Goal: Task Accomplishment & Management: Use online tool/utility

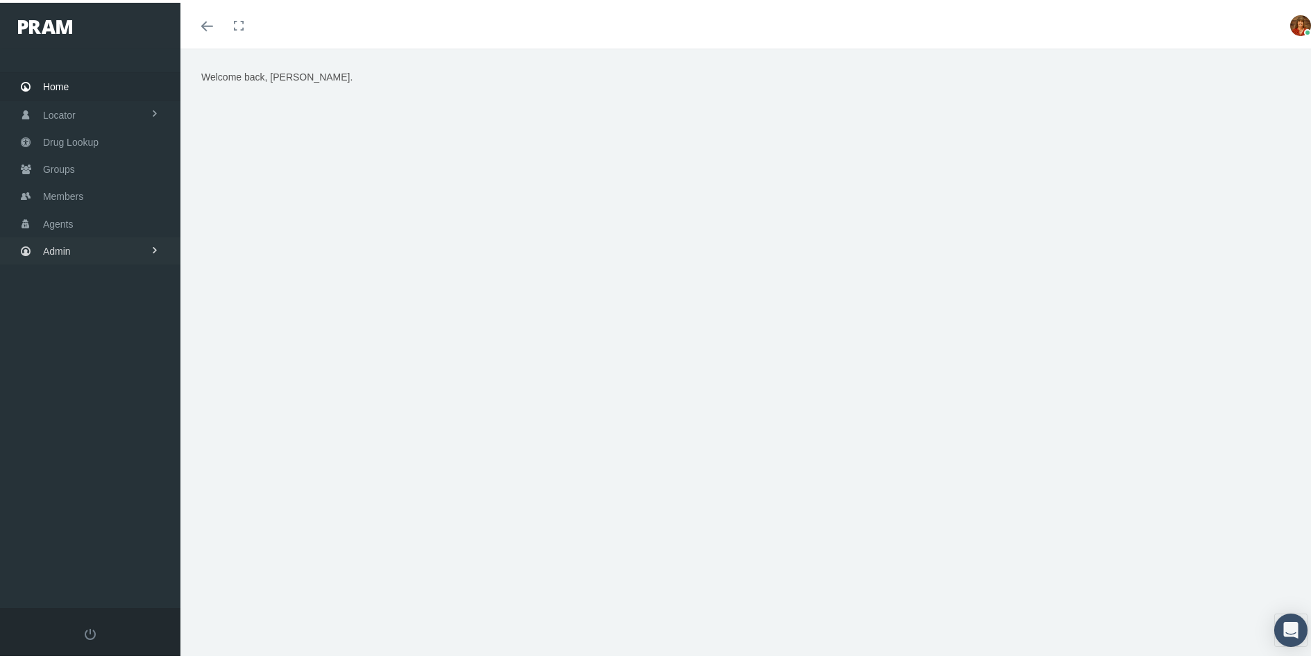
click at [51, 241] on span "Admin" at bounding box center [57, 248] width 28 height 26
click at [89, 550] on span "Reports" at bounding box center [74, 560] width 34 height 24
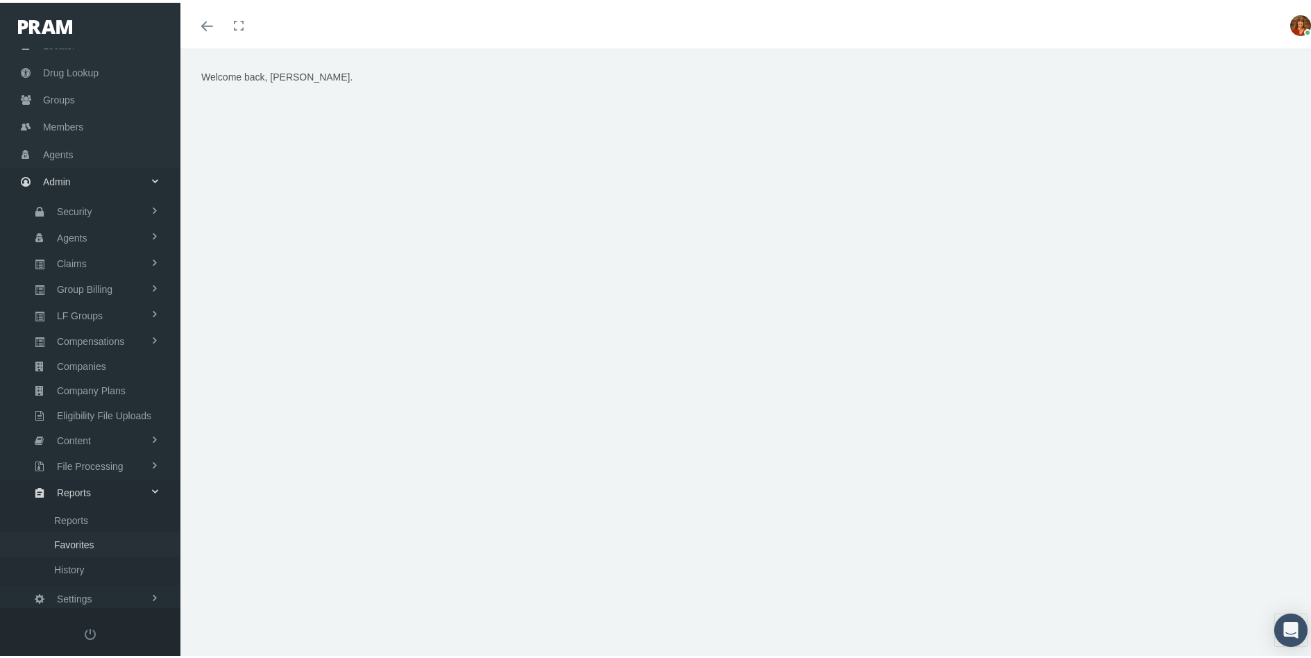
click at [86, 543] on span "Favorites" at bounding box center [74, 542] width 40 height 24
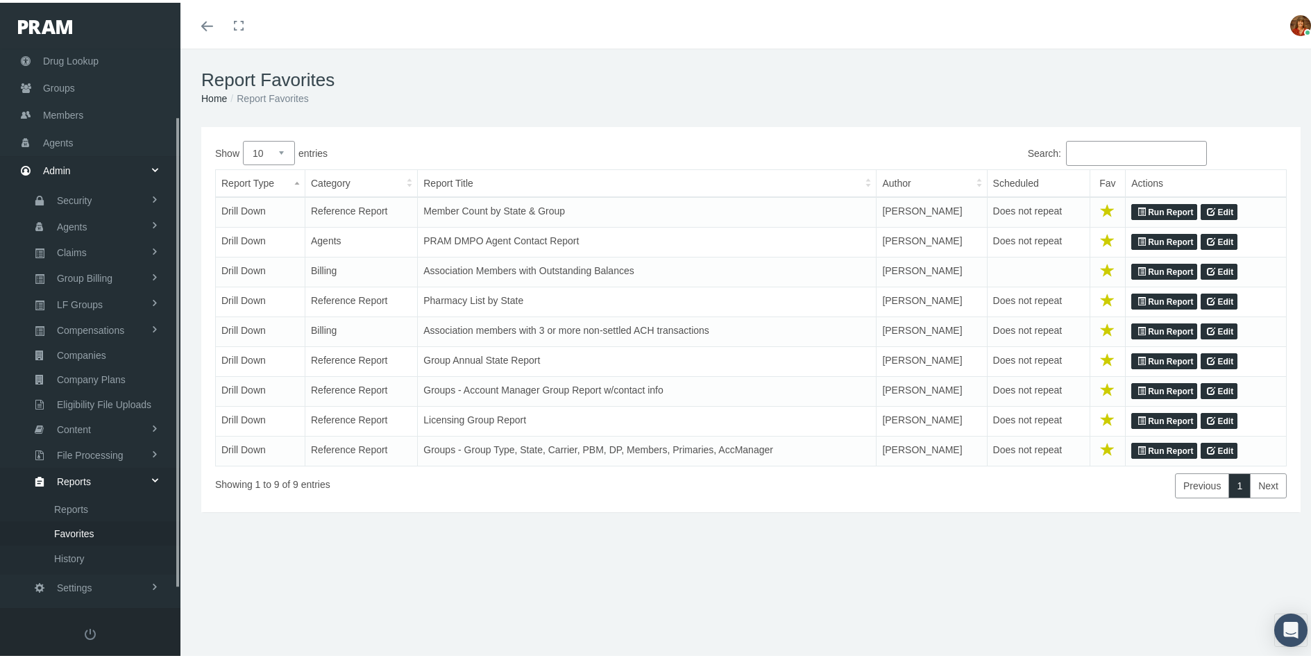
scroll to position [102, 0]
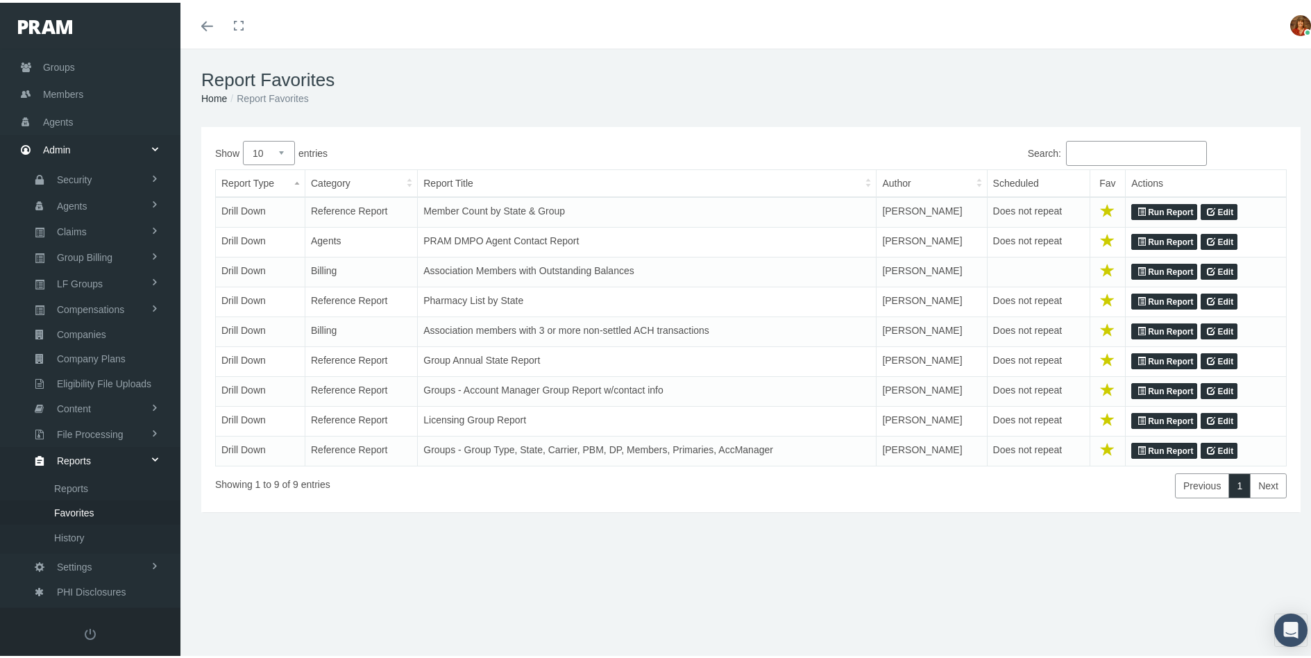
click at [1140, 446] on link "Run Report" at bounding box center [1164, 448] width 66 height 17
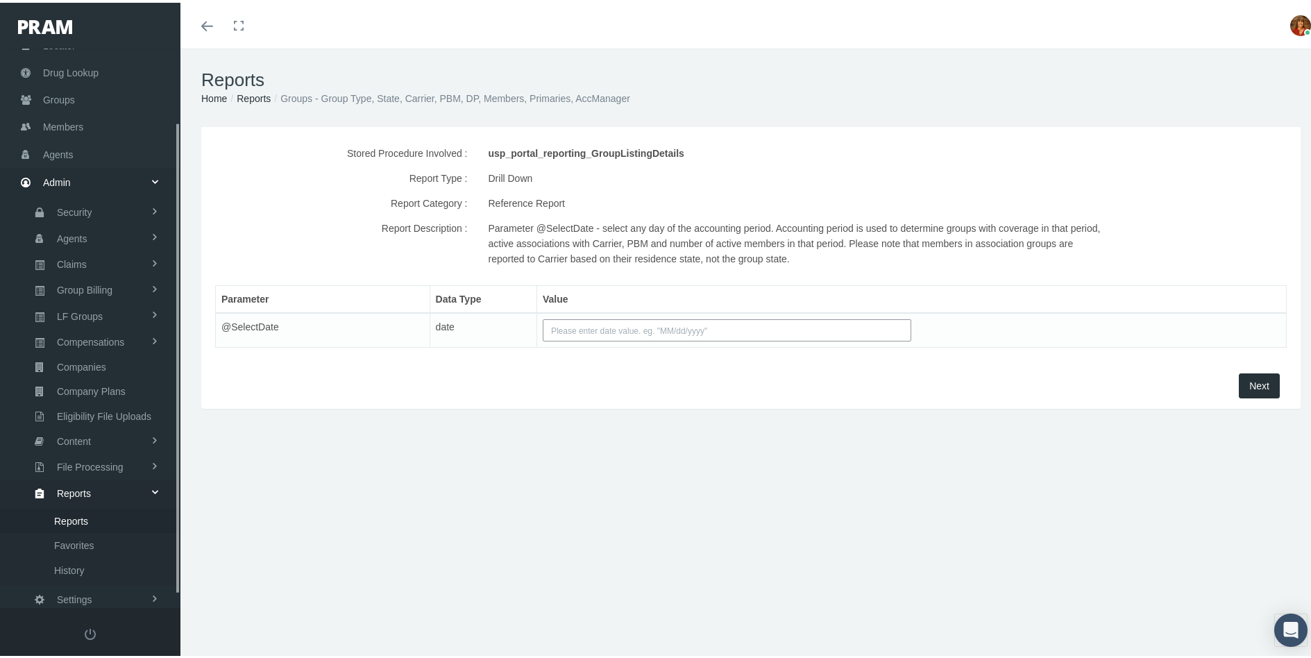
scroll to position [102, 0]
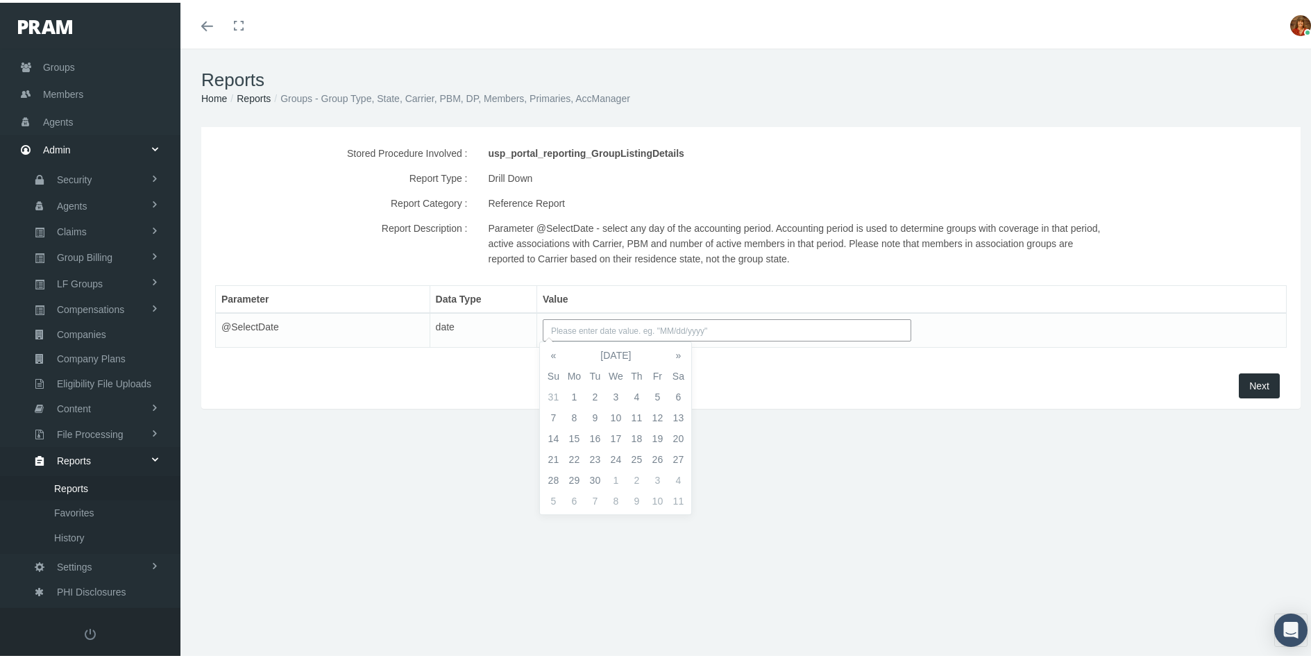
click at [693, 328] on input "text" at bounding box center [727, 328] width 369 height 22
click at [660, 412] on td "12" at bounding box center [657, 415] width 21 height 21
click at [1249, 387] on span "Next" at bounding box center [1259, 383] width 20 height 11
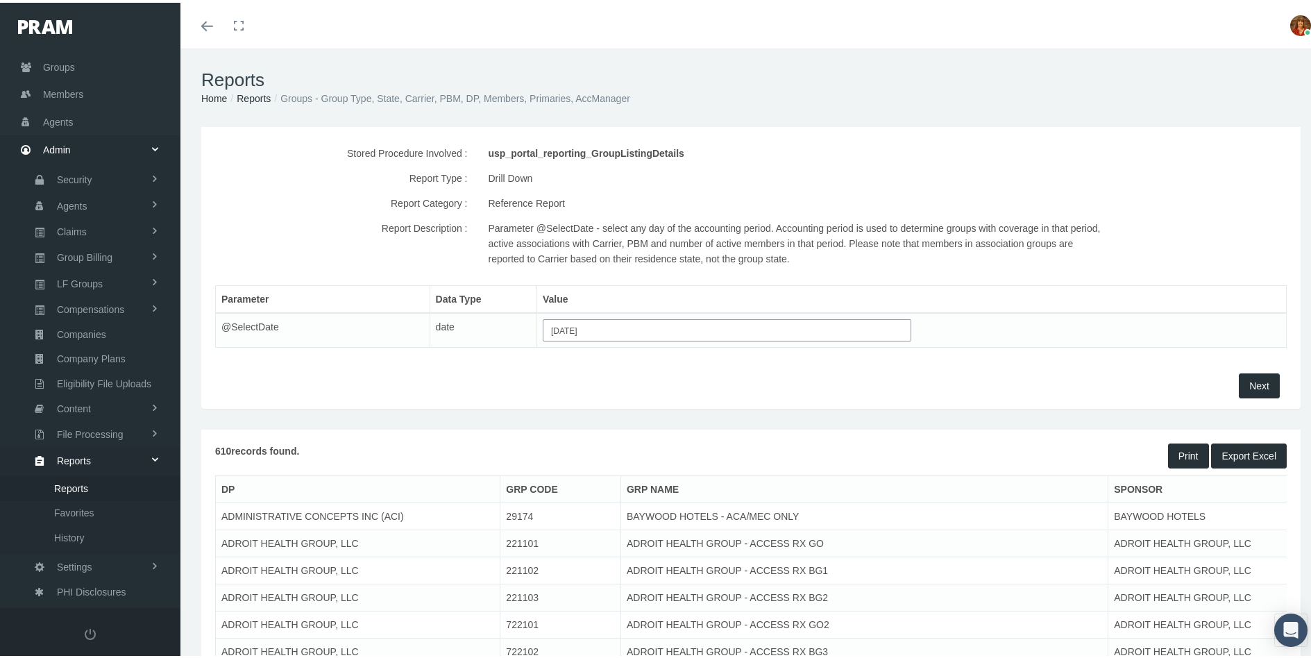
click at [1245, 457] on button "Export Excel" at bounding box center [1249, 453] width 76 height 25
drag, startPoint x: 607, startPoint y: 330, endPoint x: 512, endPoint y: 319, distance: 96.4
click at [512, 319] on tr "@SelectDate date [DATE]" at bounding box center [751, 327] width 1071 height 35
click at [557, 351] on th "«" at bounding box center [553, 352] width 21 height 21
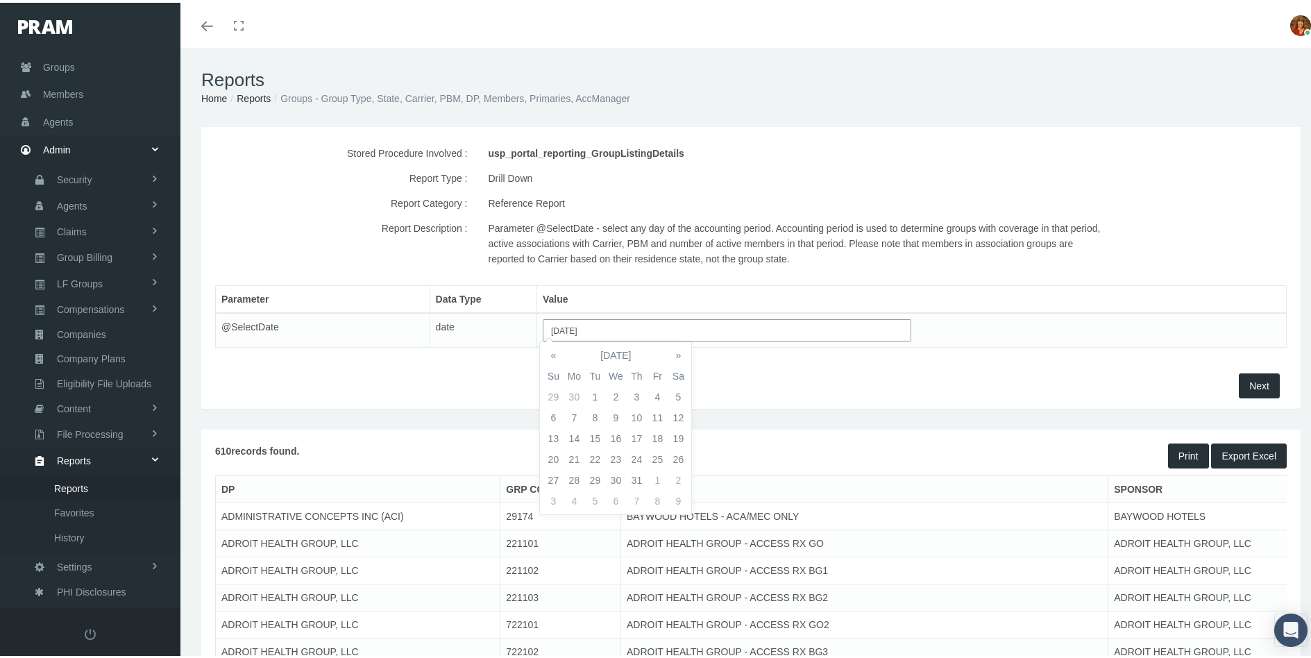
click at [557, 351] on th "«" at bounding box center [553, 352] width 21 height 21
click at [574, 493] on td "31" at bounding box center [574, 498] width 21 height 21
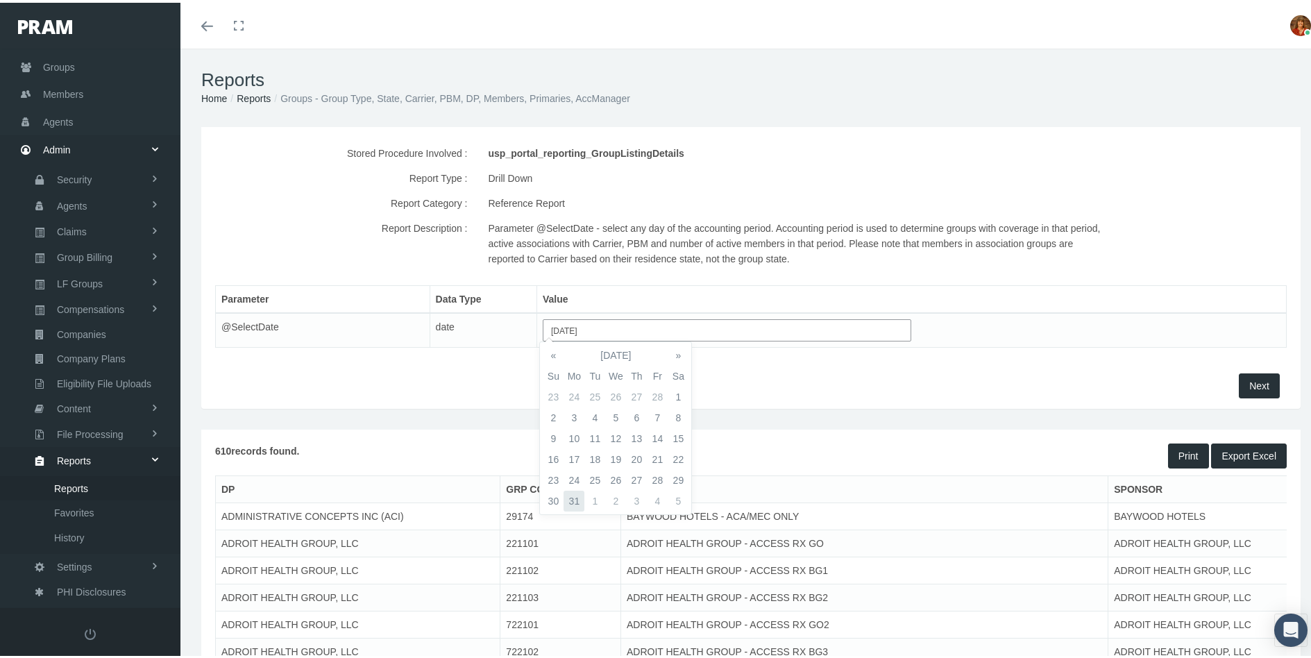
type input "[DATE]"
click at [1254, 383] on span "Next" at bounding box center [1259, 383] width 20 height 11
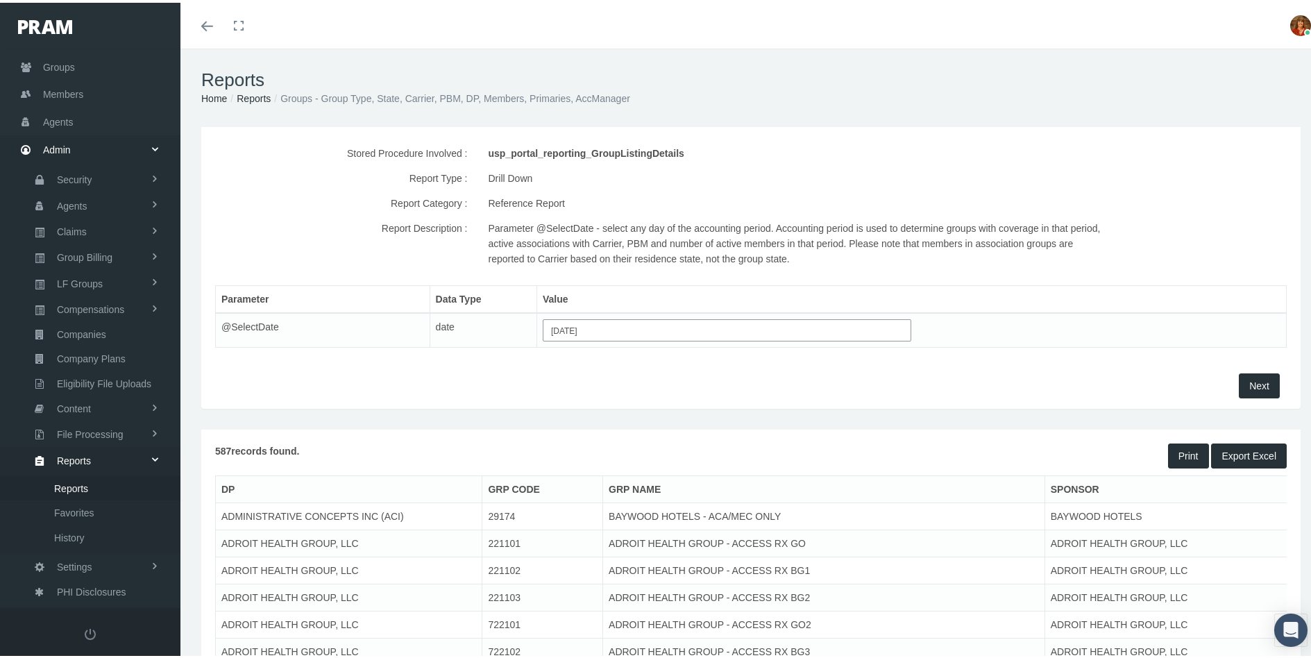
click at [1229, 448] on span "Export Excel" at bounding box center [1249, 453] width 55 height 11
click at [1233, 453] on span "Export Excel" at bounding box center [1249, 453] width 55 height 11
